Goal: Download file/media

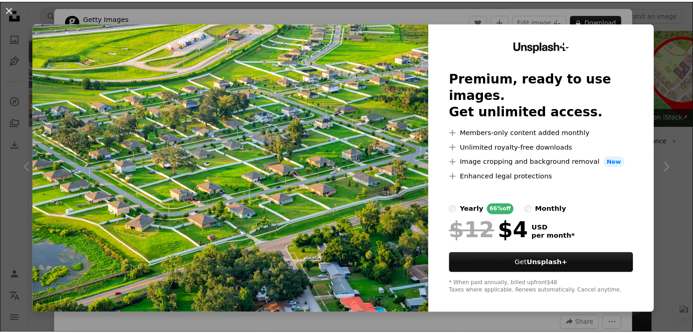
scroll to position [1111, 0]
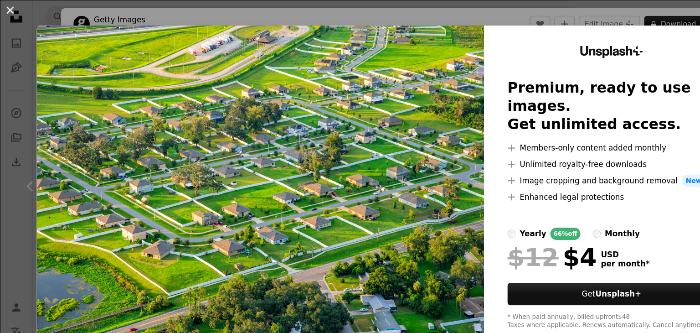
click at [11, 11] on button "An X shape" at bounding box center [9, 9] width 11 height 11
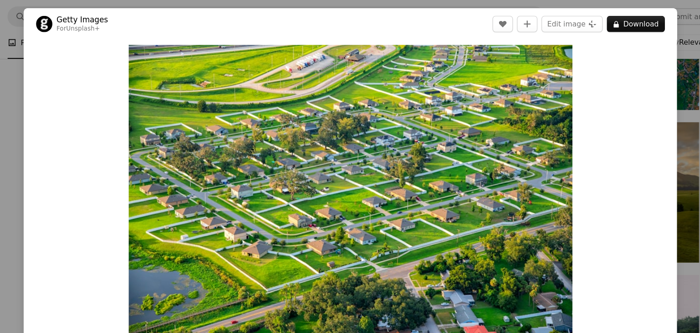
click at [638, 44] on div "An X shape Chevron left Chevron right Getty Images For Unsplash+ A heart A plus…" at bounding box center [350, 166] width 700 height 333
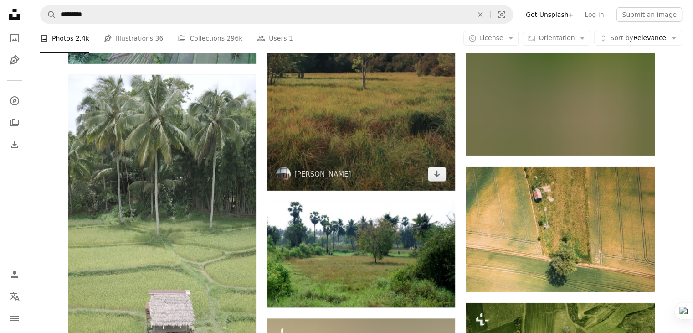
scroll to position [3464, 0]
